Goal: Information Seeking & Learning: Learn about a topic

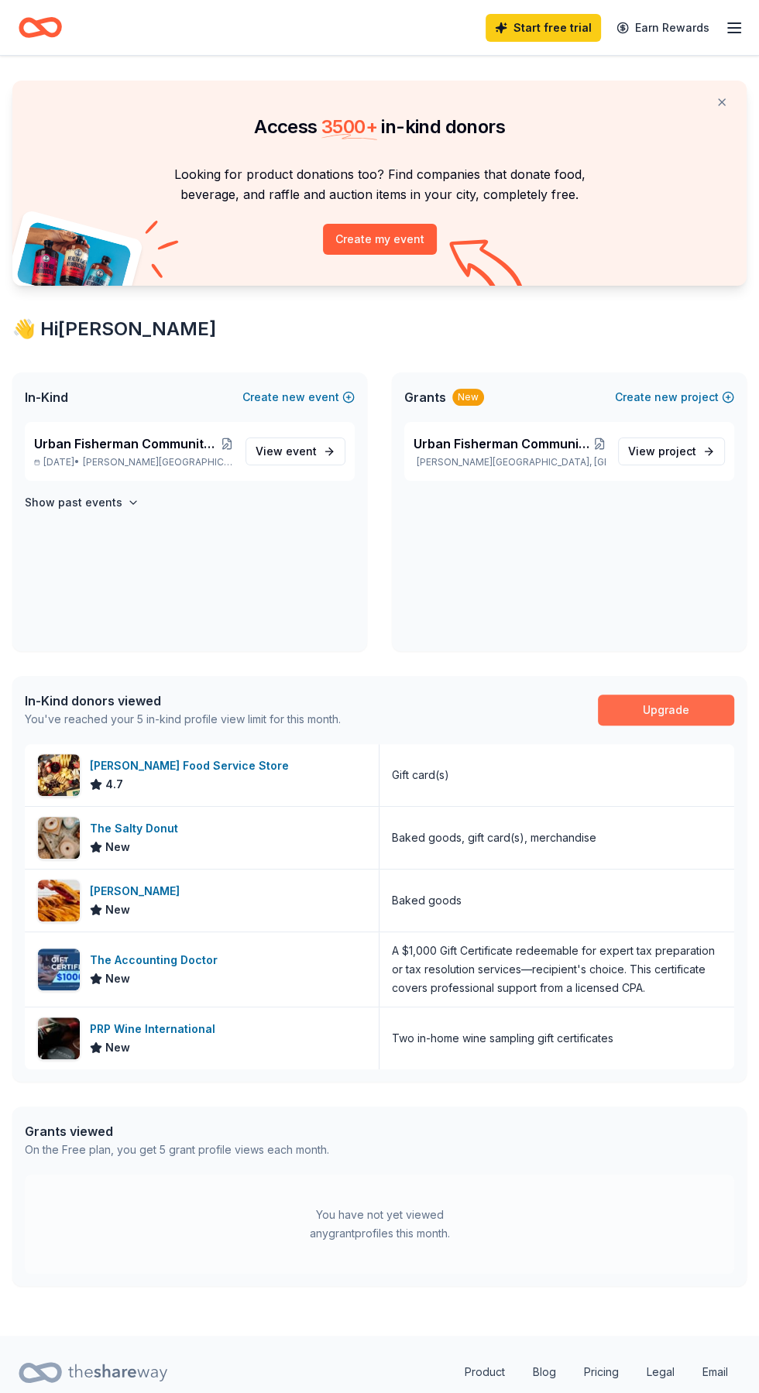
click at [676, 713] on link "Upgrade" at bounding box center [666, 710] width 136 height 31
click at [158, 477] on div "Urban Fisherman Community Outreach Inc. Key West Bus Day Trip Fundraiser [DATE]…" at bounding box center [190, 451] width 330 height 59
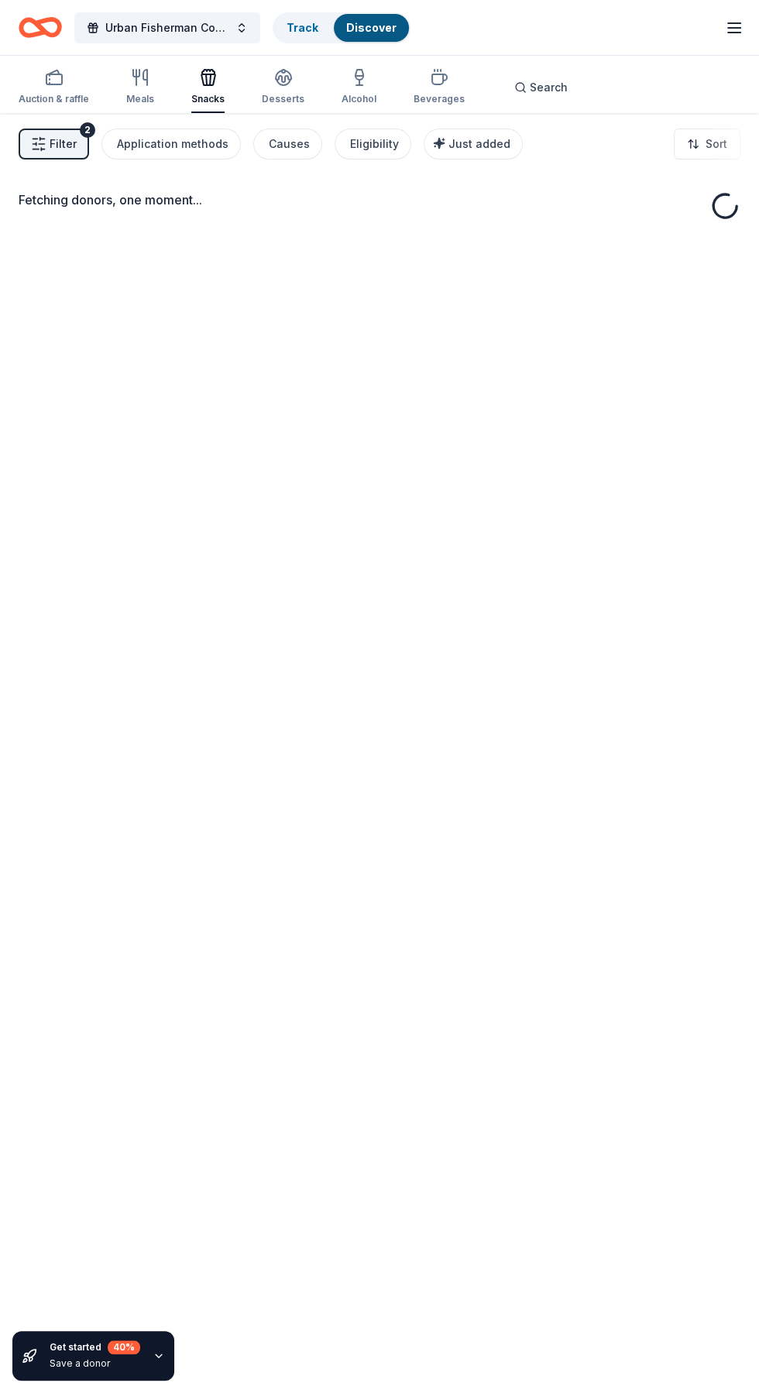
click at [266, 499] on div "Fetching donors, one moment..." at bounding box center [379, 809] width 759 height 1393
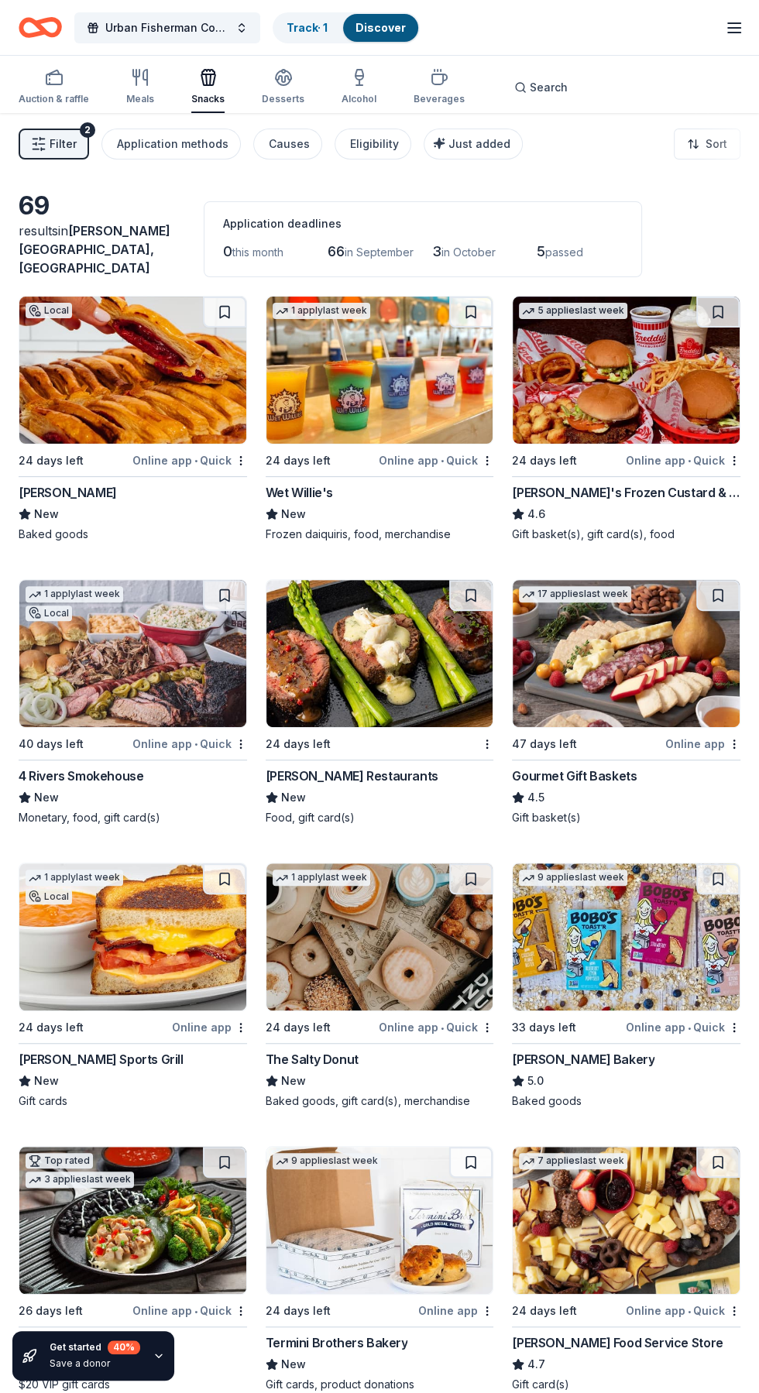
click at [495, 245] on span "in October" at bounding box center [468, 251] width 54 height 13
